Goal: Task Accomplishment & Management: Use online tool/utility

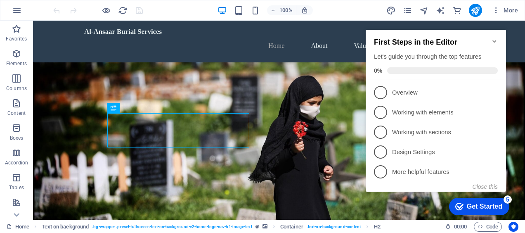
click at [493, 40] on icon "Minimize checklist" at bounding box center [494, 41] width 4 height 2
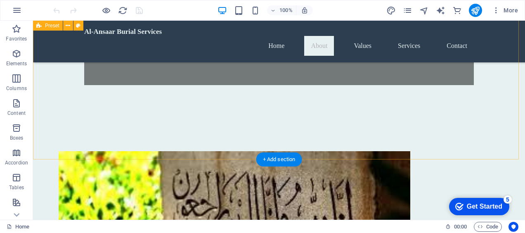
scroll to position [330, 0]
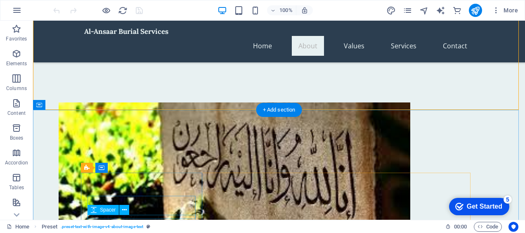
scroll to position [380, 0]
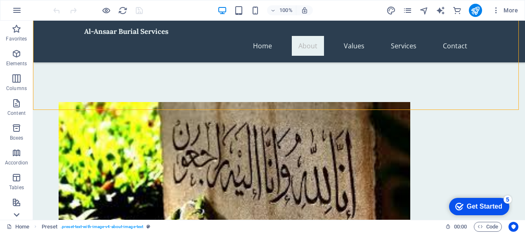
click at [20, 31] on icon at bounding box center [17, 26] width 12 height 12
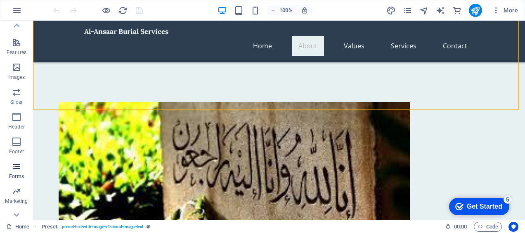
click at [19, 171] on span "Forms" at bounding box center [16, 171] width 33 height 20
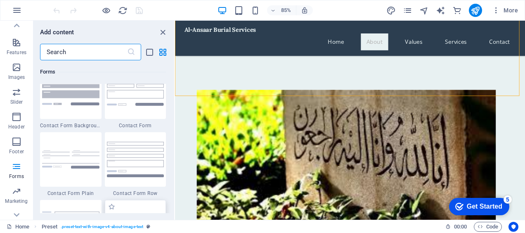
scroll to position [6042, 0]
click at [83, 98] on img at bounding box center [70, 92] width 57 height 27
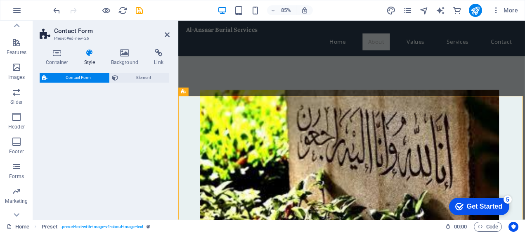
select select "rem"
select select "preset-contact-form-v3-background"
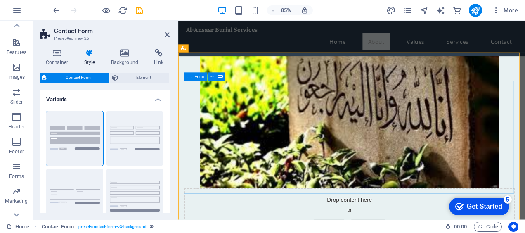
scroll to position [446, 0]
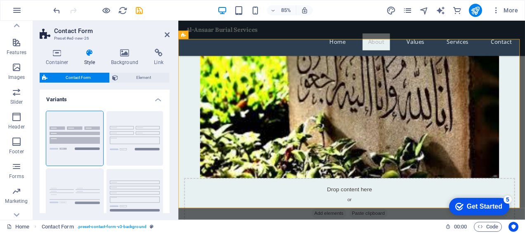
click at [89, 183] on button "Plain" at bounding box center [74, 196] width 57 height 54
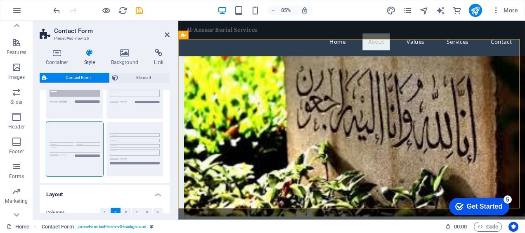
scroll to position [71, 0]
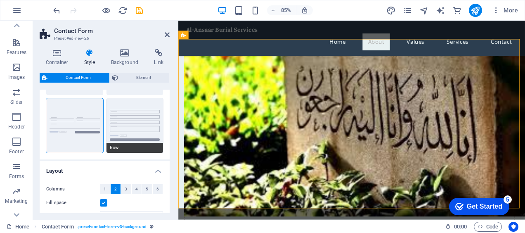
click at [153, 139] on button "Row" at bounding box center [134, 125] width 57 height 54
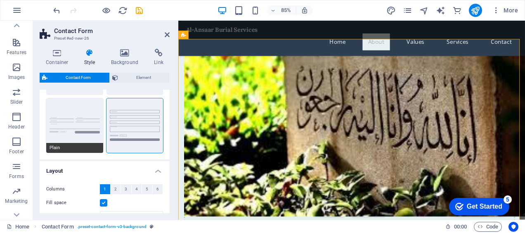
click at [94, 134] on button "Plain" at bounding box center [74, 125] width 57 height 54
